Goal: Find specific page/section: Find specific page/section

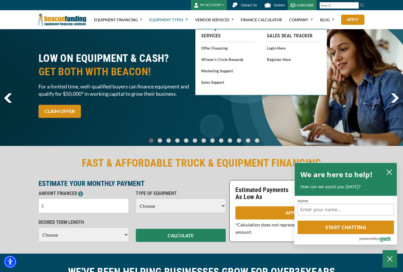
scroll to position [1, 0]
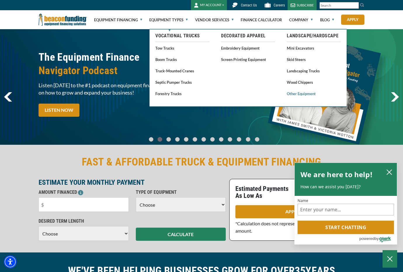
click at [301, 95] on link "Other Equipment" at bounding box center [314, 93] width 54 height 7
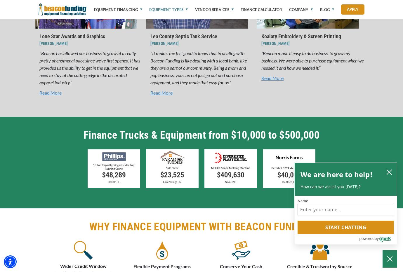
scroll to position [1035, 0]
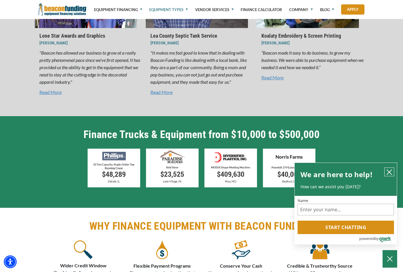
click at [388, 172] on icon "close chatbox" at bounding box center [389, 172] width 6 height 6
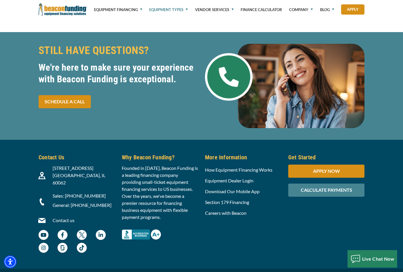
scroll to position [1393, 0]
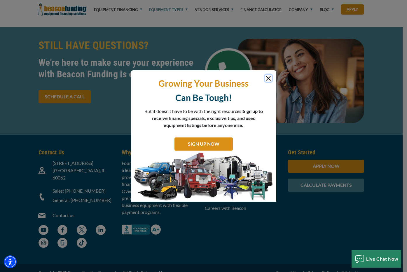
click at [268, 78] on button "Close" at bounding box center [268, 78] width 7 height 7
